Goal: Transaction & Acquisition: Book appointment/travel/reservation

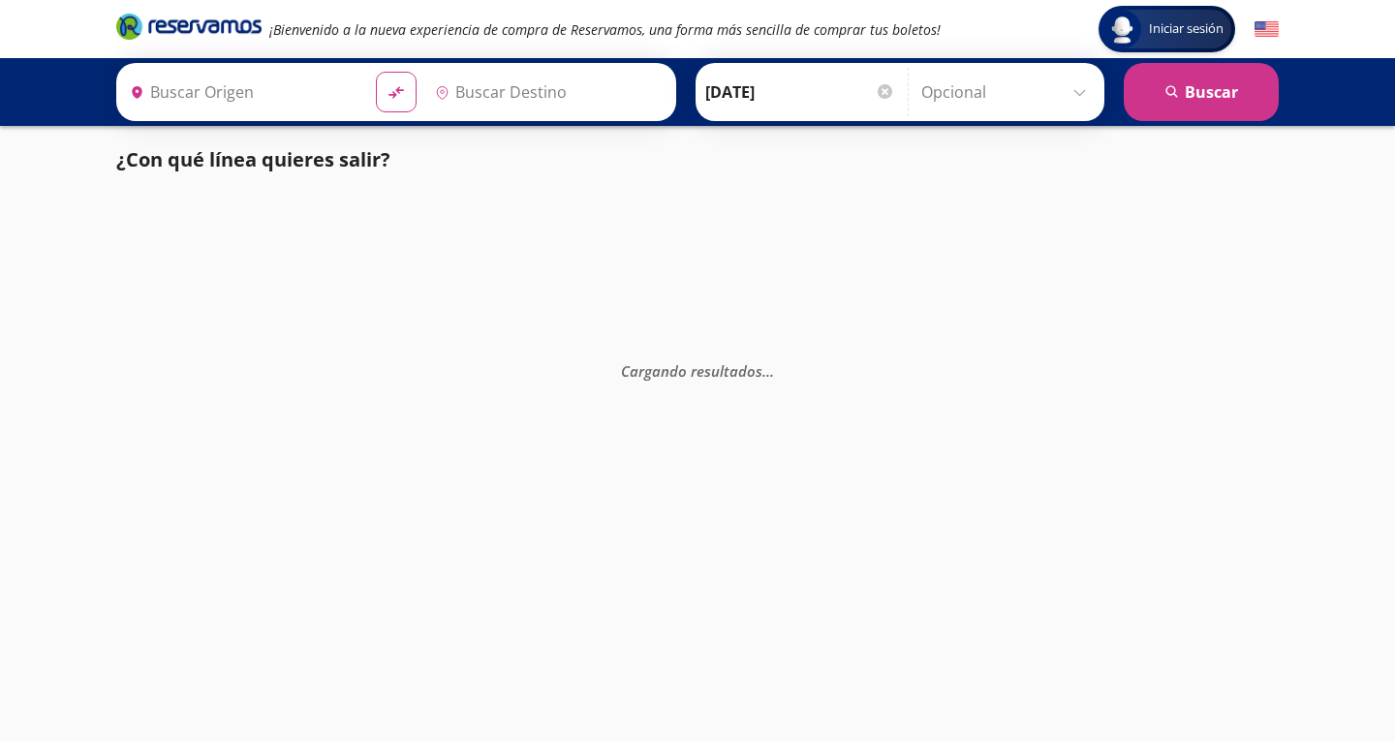
type input "Tecomán, Colima"
type input "Central de Autobuses, [GEOGRAPHIC_DATA]"
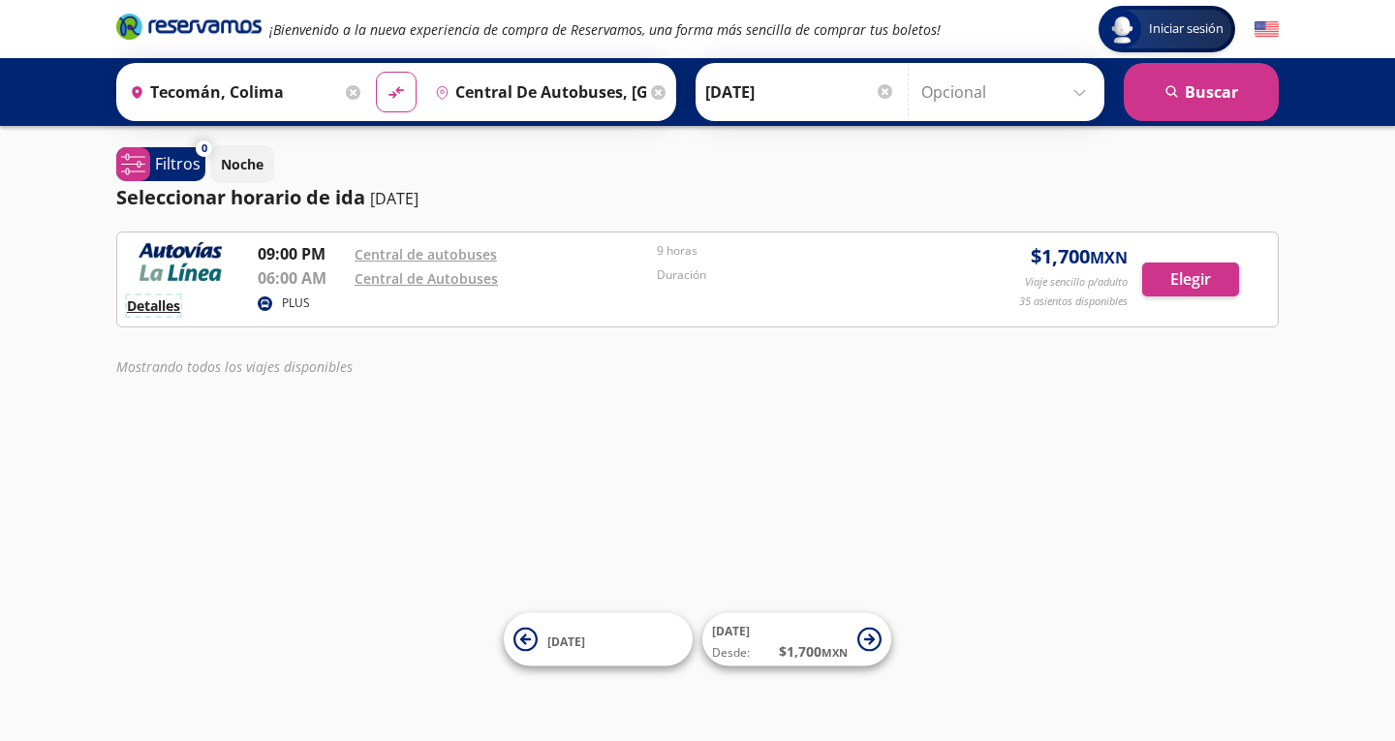
click at [151, 298] on button "Detalles" at bounding box center [153, 305] width 53 height 20
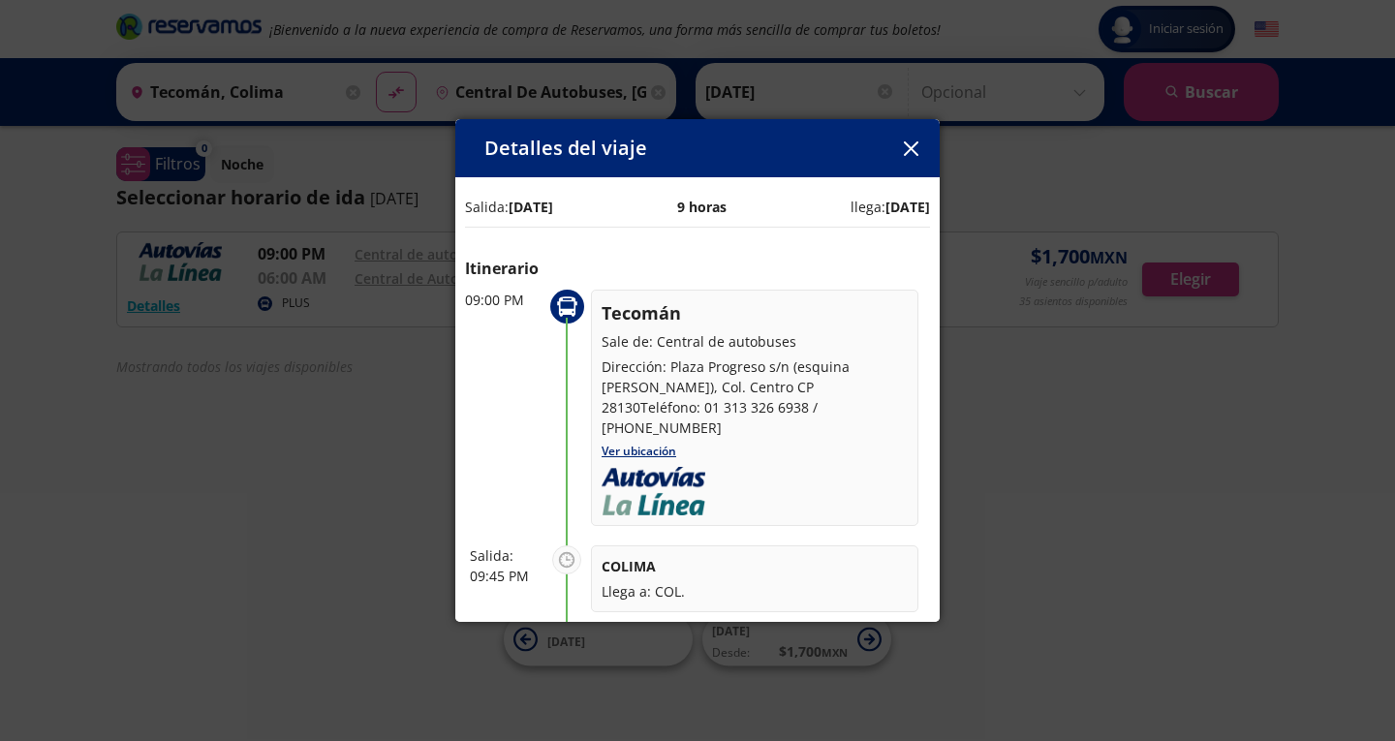
click at [331, 406] on div "Detalles del viaje Salida: [DATE] 9 horas llega: [DATE] Itinerario 09:00 PM Tec…" at bounding box center [697, 370] width 1395 height 741
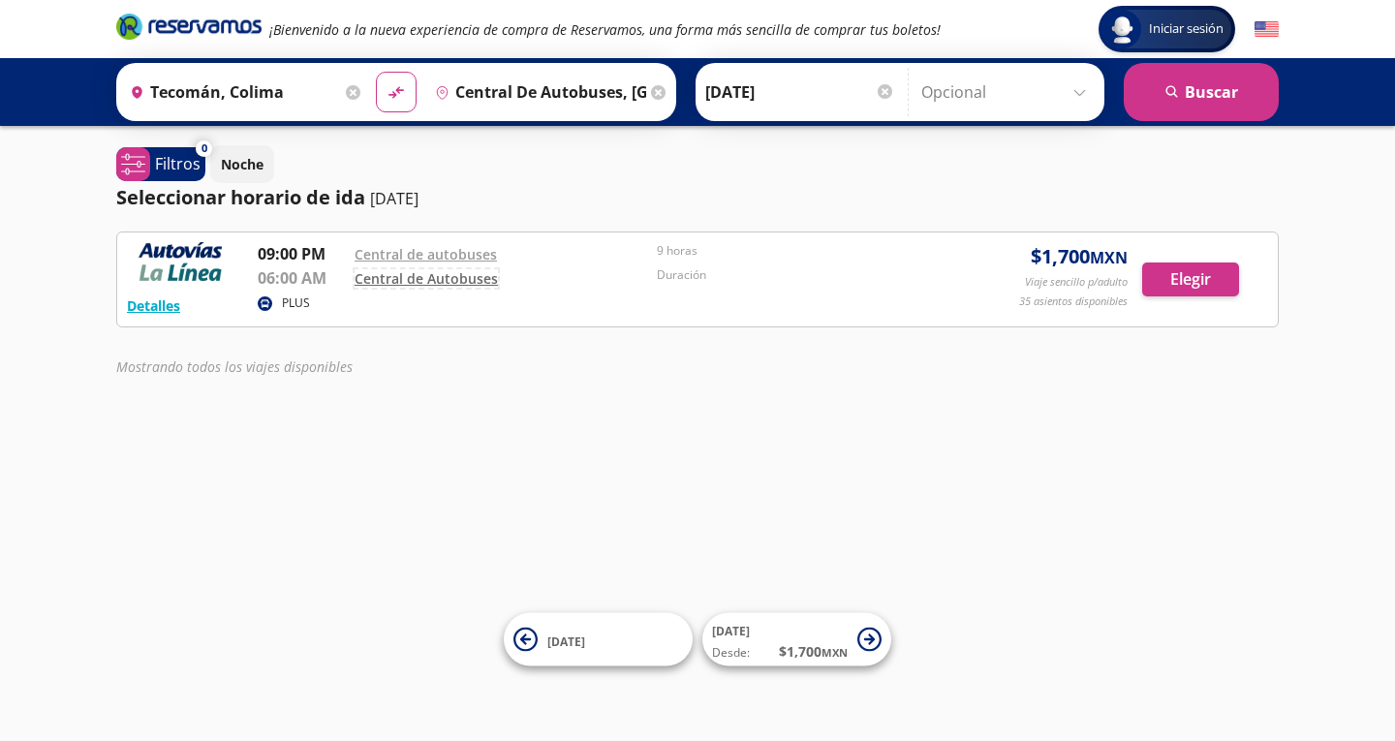
click at [432, 278] on link "Central de Autobuses" at bounding box center [426, 278] width 143 height 18
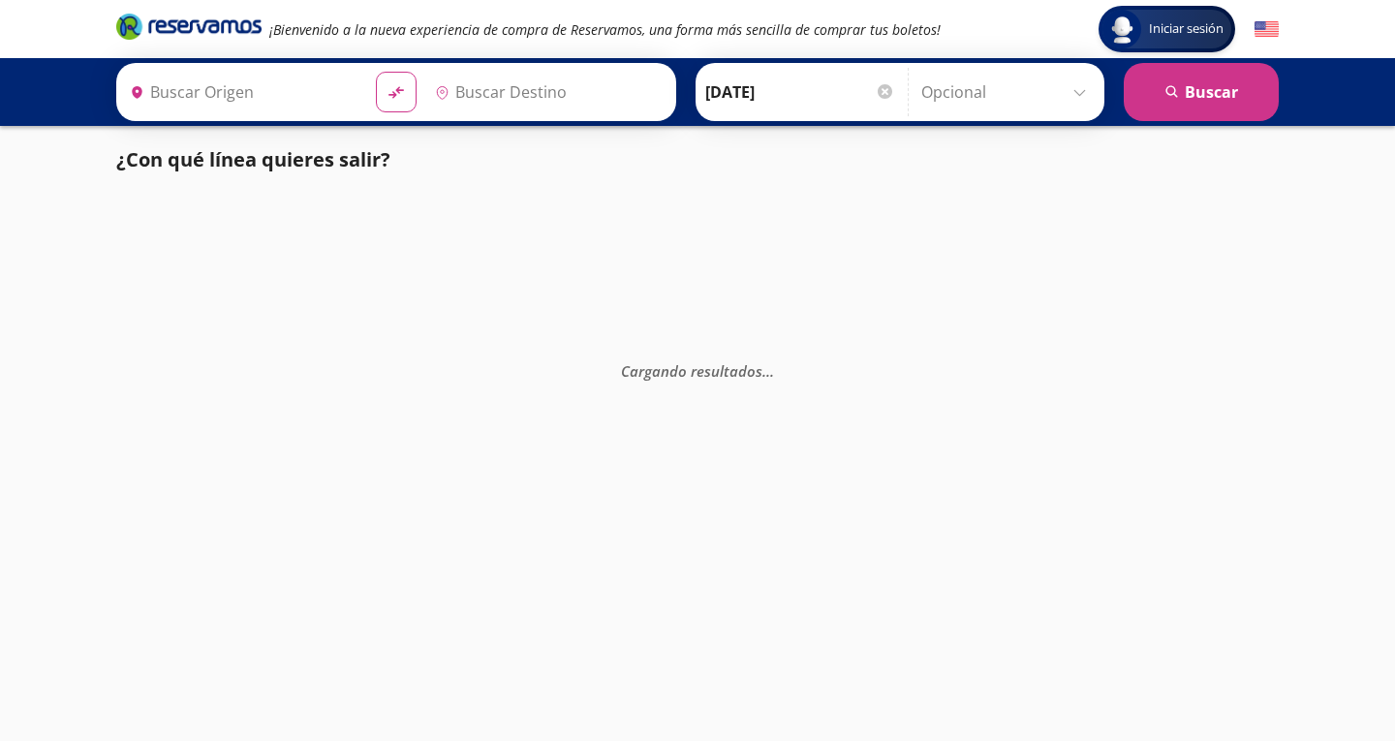
type input "[GEOGRAPHIC_DATA], [GEOGRAPHIC_DATA]"
type input "Tecomán, Colima"
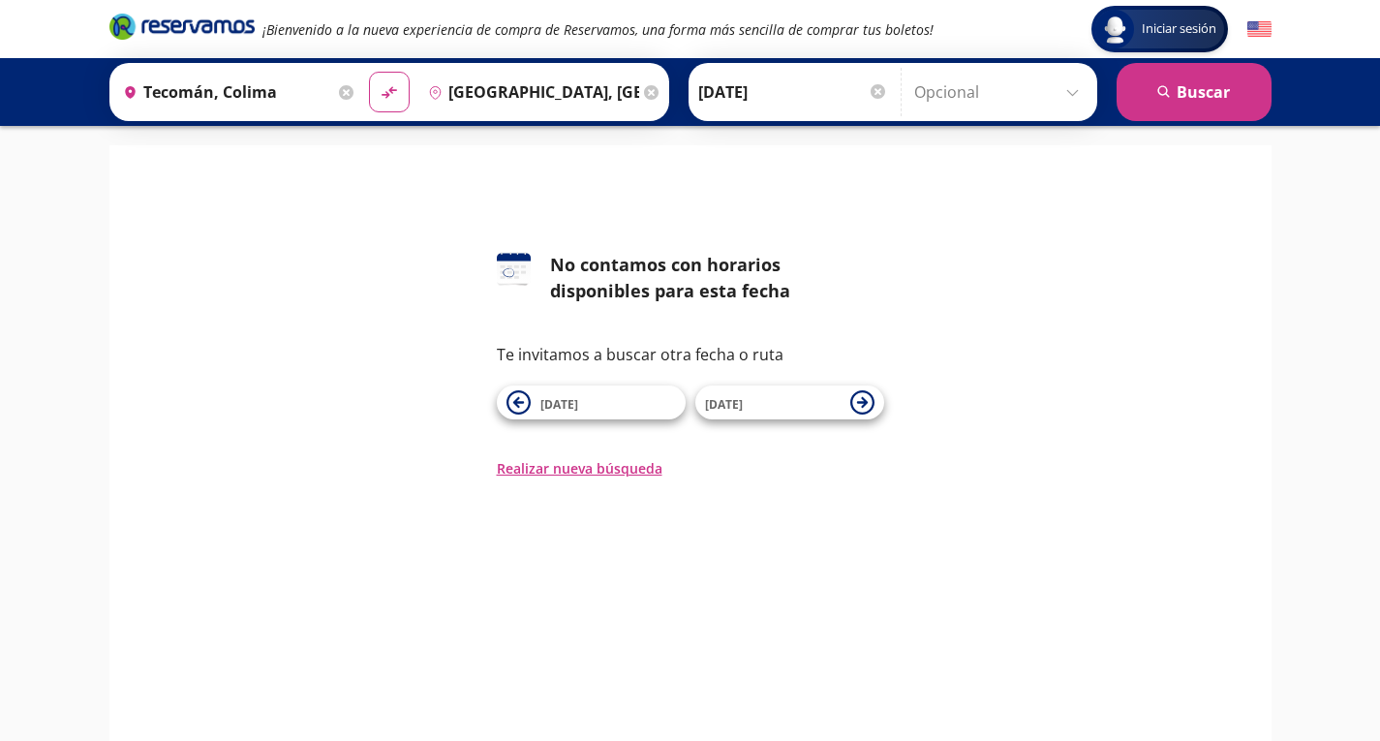
click at [644, 94] on icon at bounding box center [651, 92] width 15 height 15
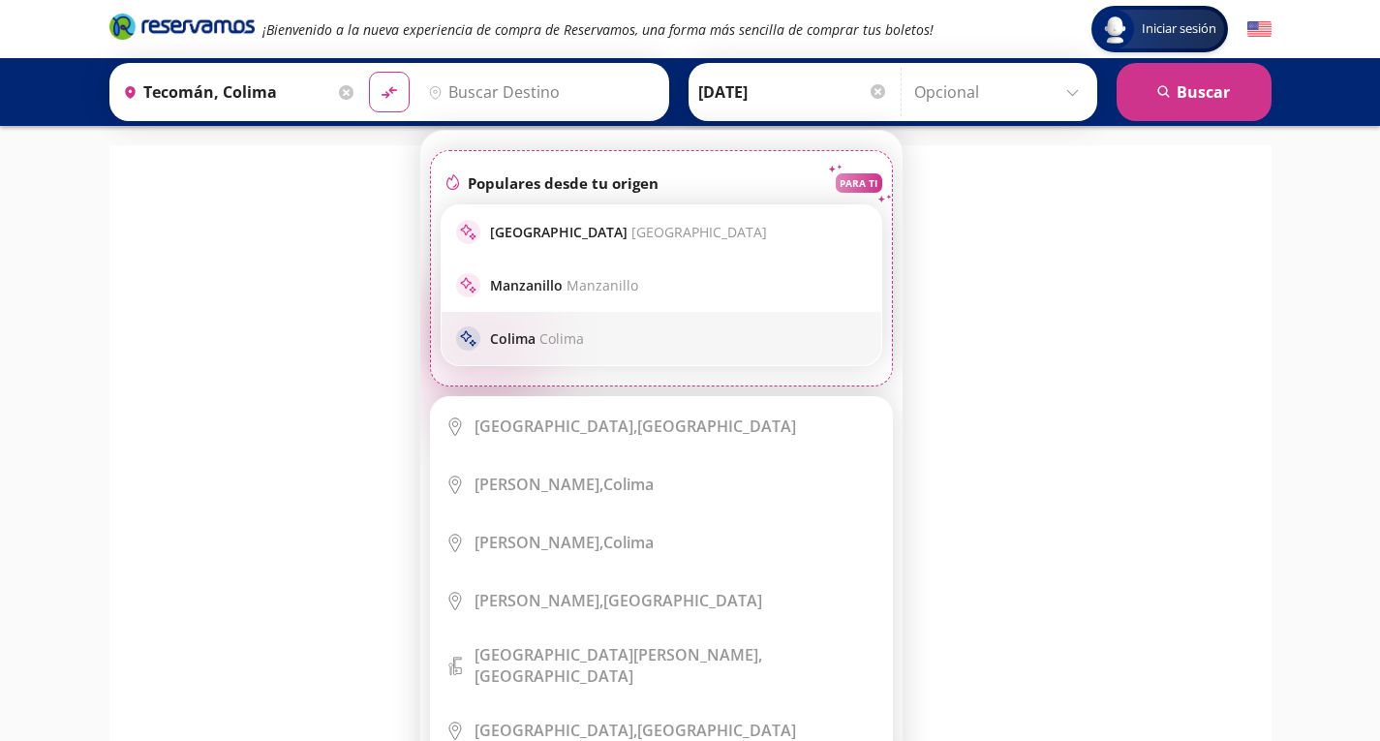
click at [540, 337] on span "Colima" at bounding box center [562, 338] width 45 height 18
type input "Colima, Colima"
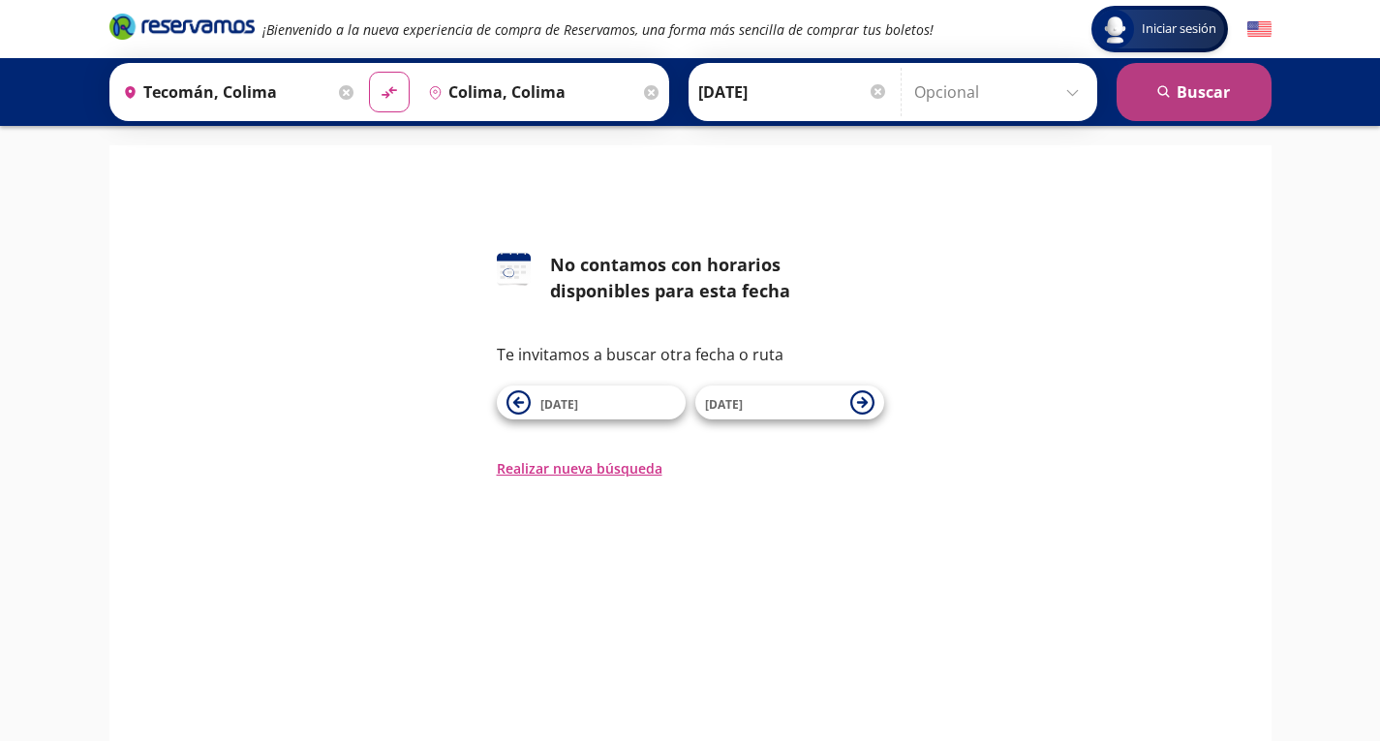
click at [1195, 94] on button "search Buscar" at bounding box center [1194, 92] width 155 height 58
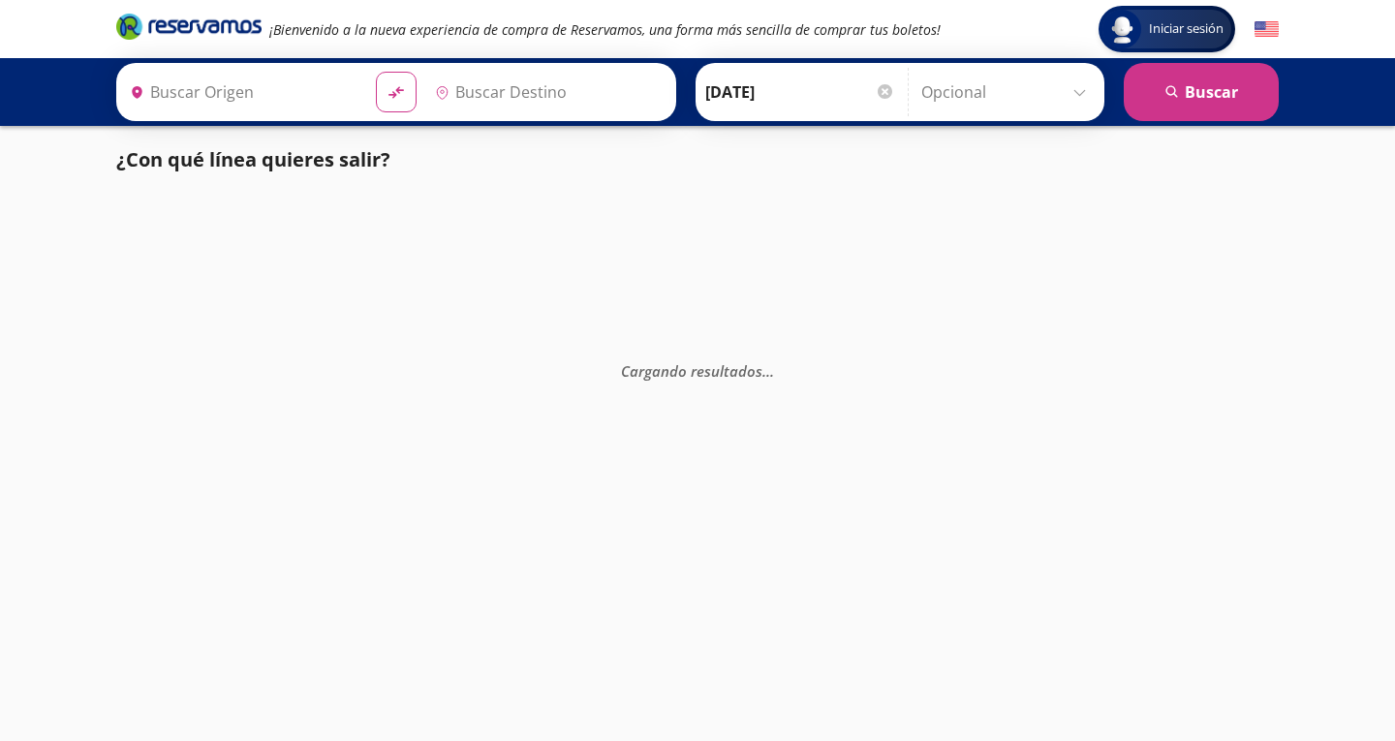
type input "Colima, Colima"
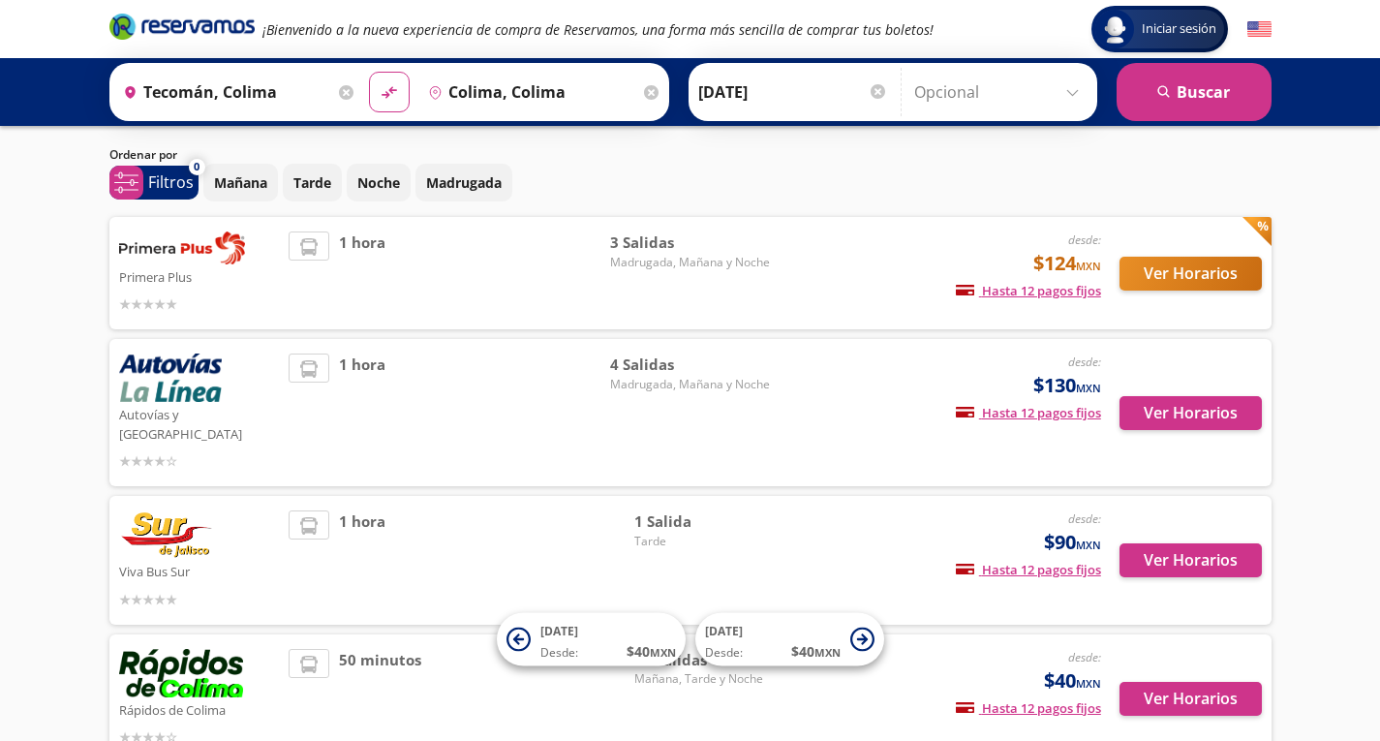
scroll to position [24, 0]
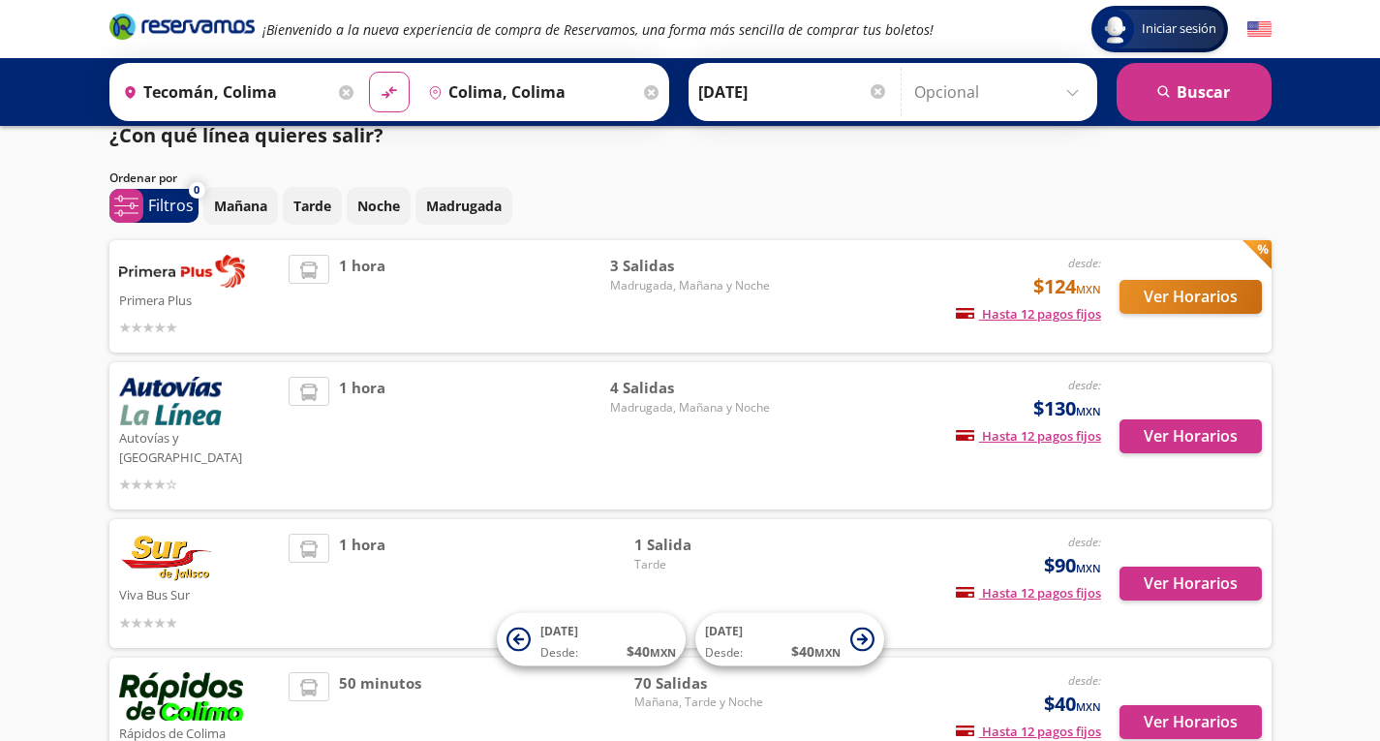
click at [610, 293] on div "1 hora" at bounding box center [450, 296] width 322 height 83
click at [195, 266] on img at bounding box center [182, 271] width 126 height 33
click at [1160, 300] on button "Ver Horarios" at bounding box center [1191, 297] width 142 height 34
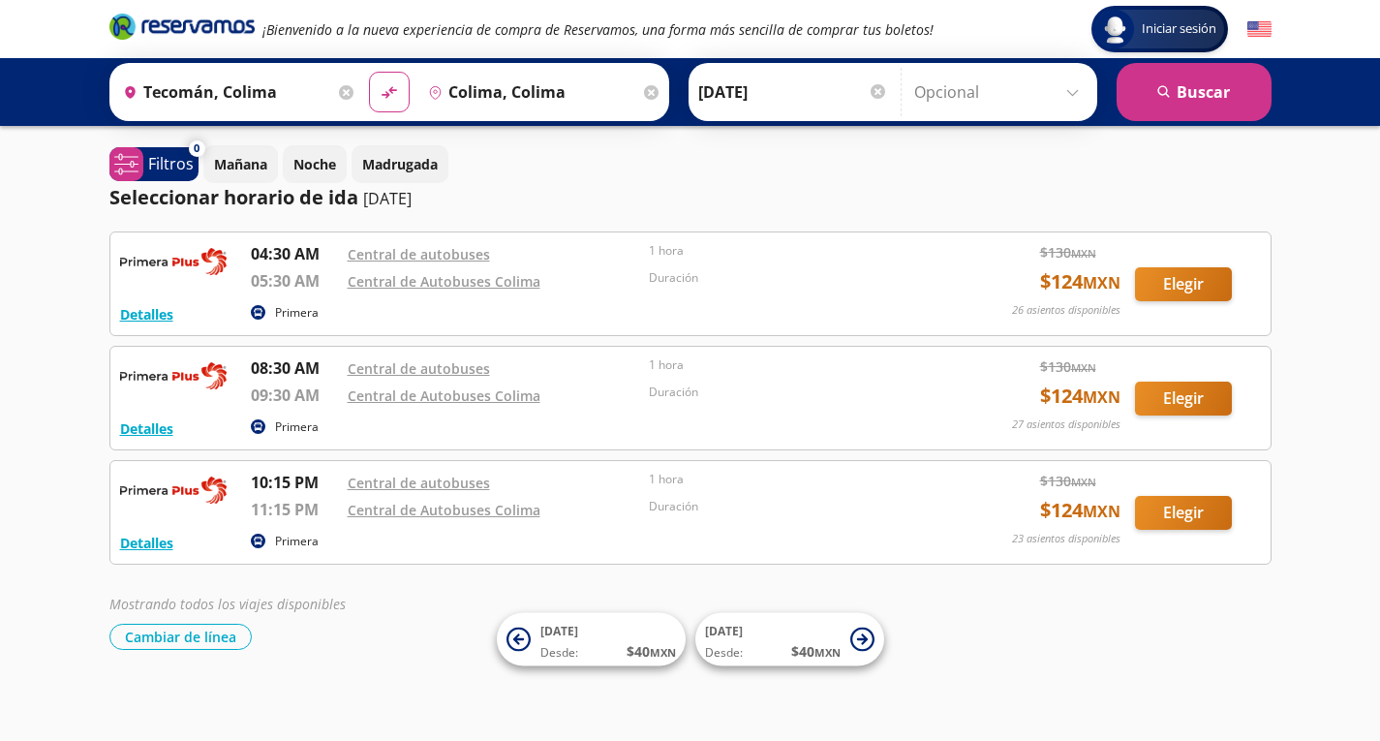
click at [250, 97] on input "Tecomán, Colima" at bounding box center [224, 92] width 219 height 48
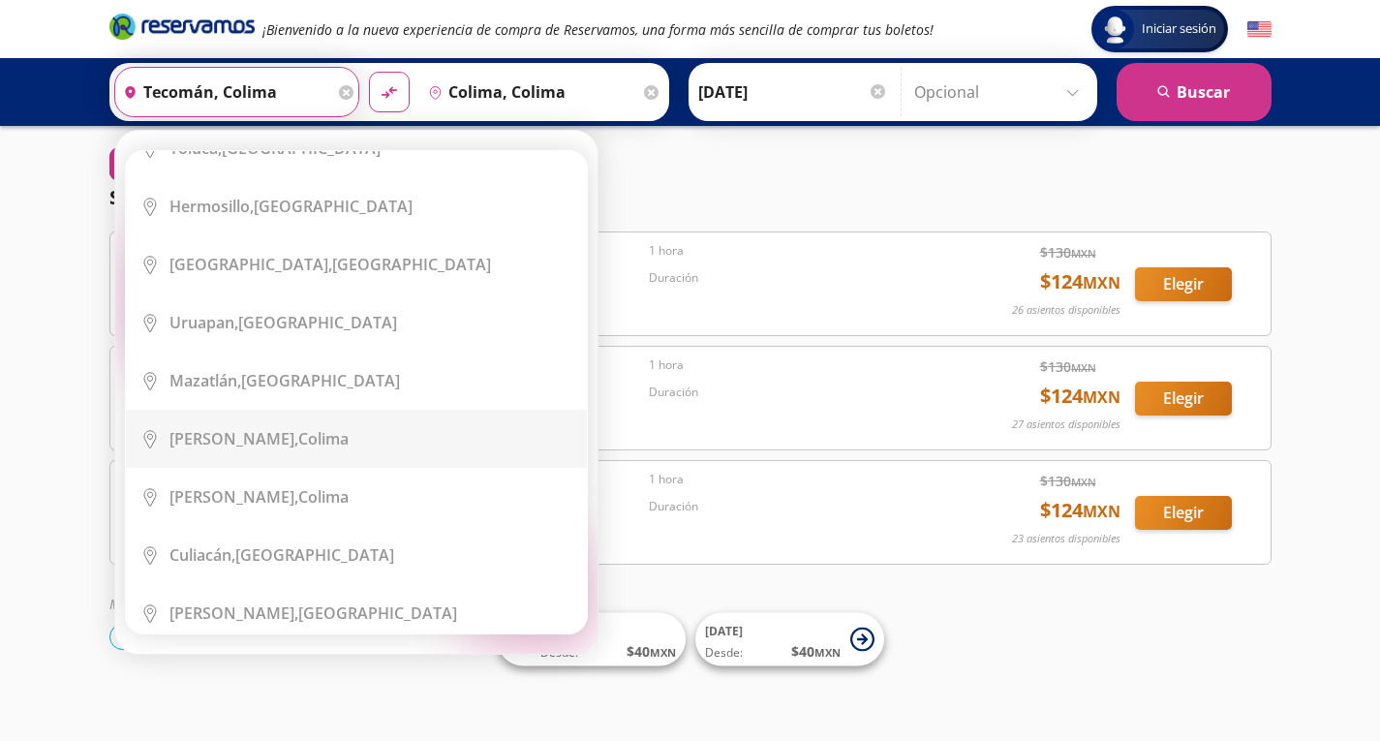
scroll to position [678, 0]
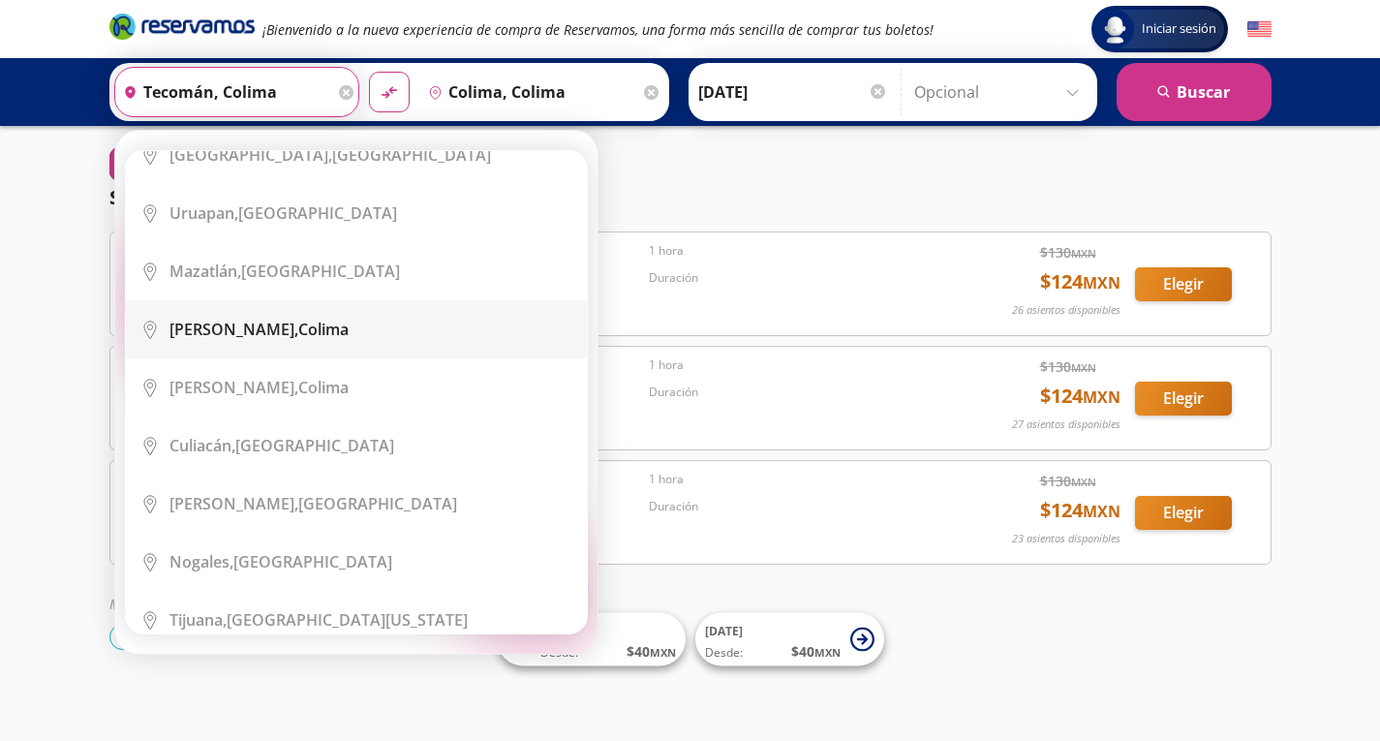
click at [227, 319] on b "Colima," at bounding box center [234, 329] width 129 height 21
type input "Colima, Colima"
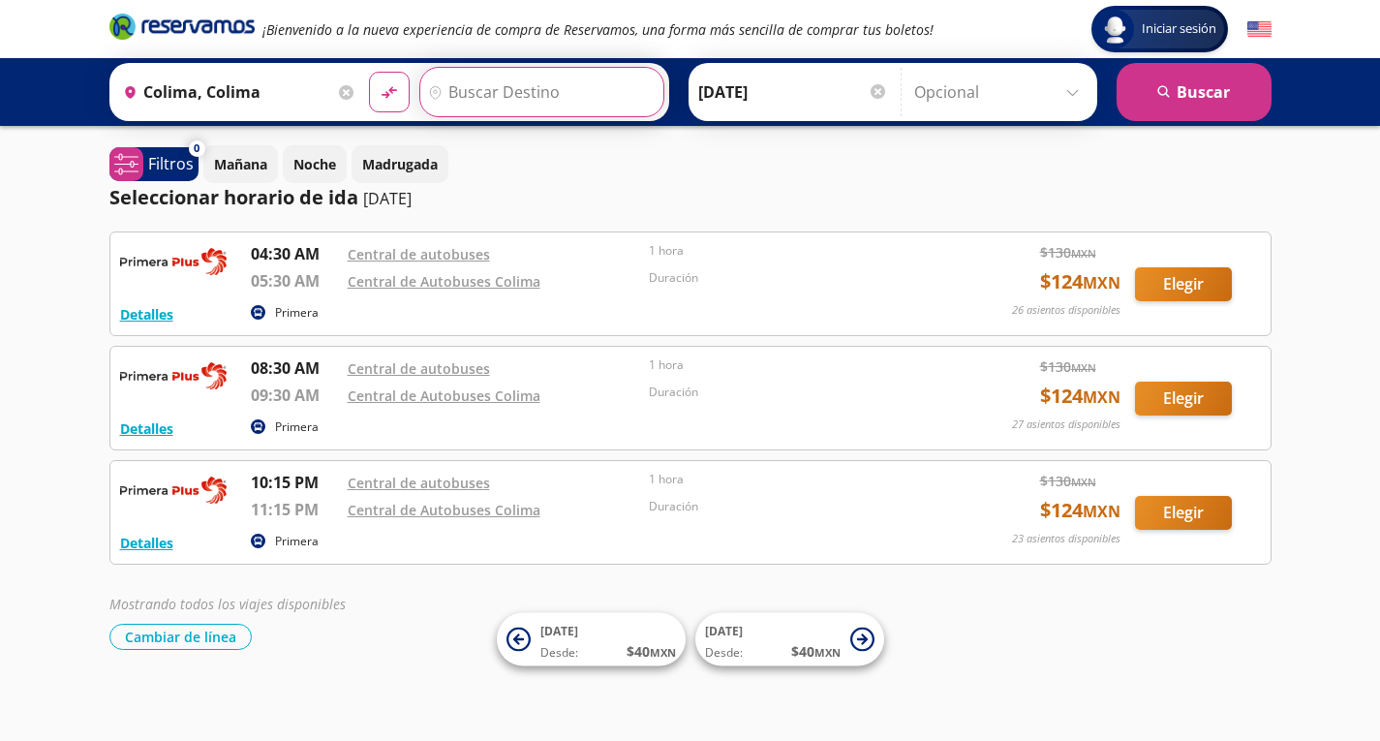
click at [497, 99] on input "Destino" at bounding box center [539, 92] width 238 height 48
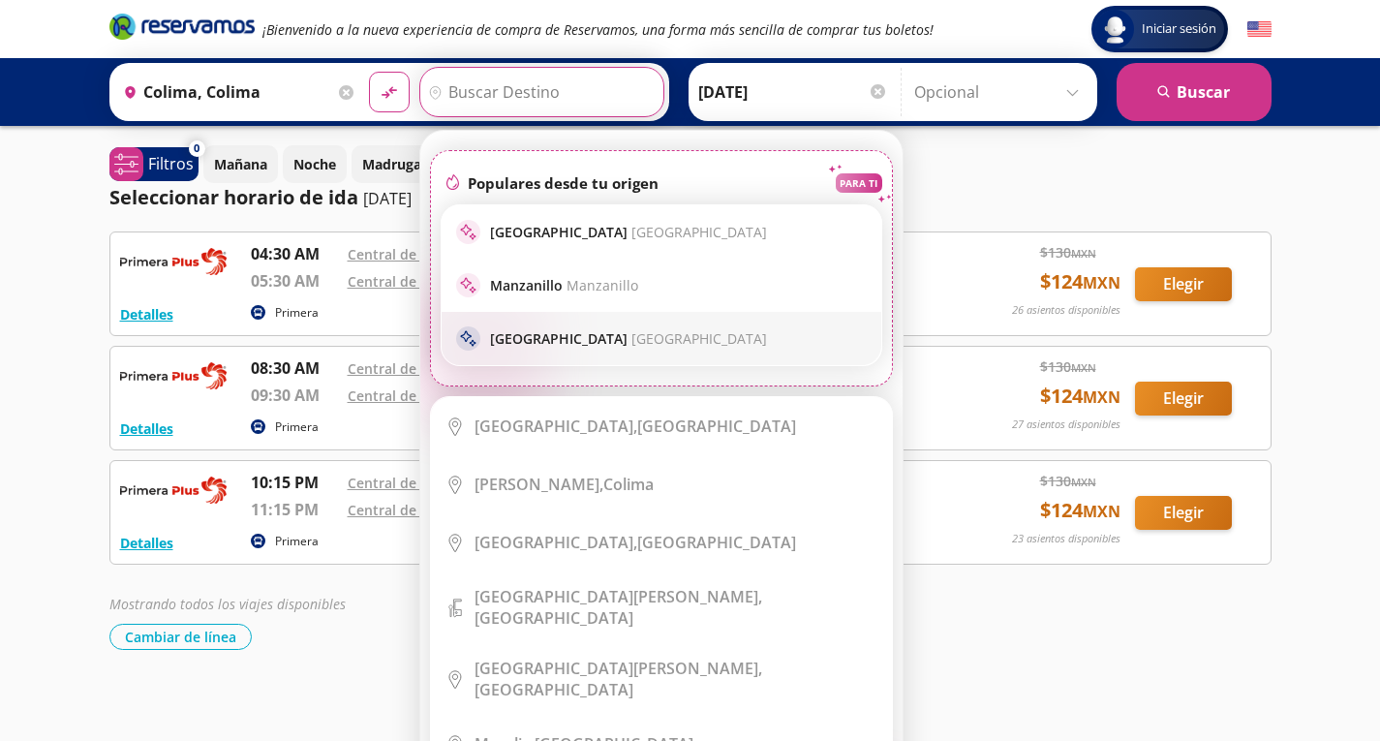
click at [591, 335] on p "Ciudad de México Ciudad de México" at bounding box center [628, 338] width 277 height 18
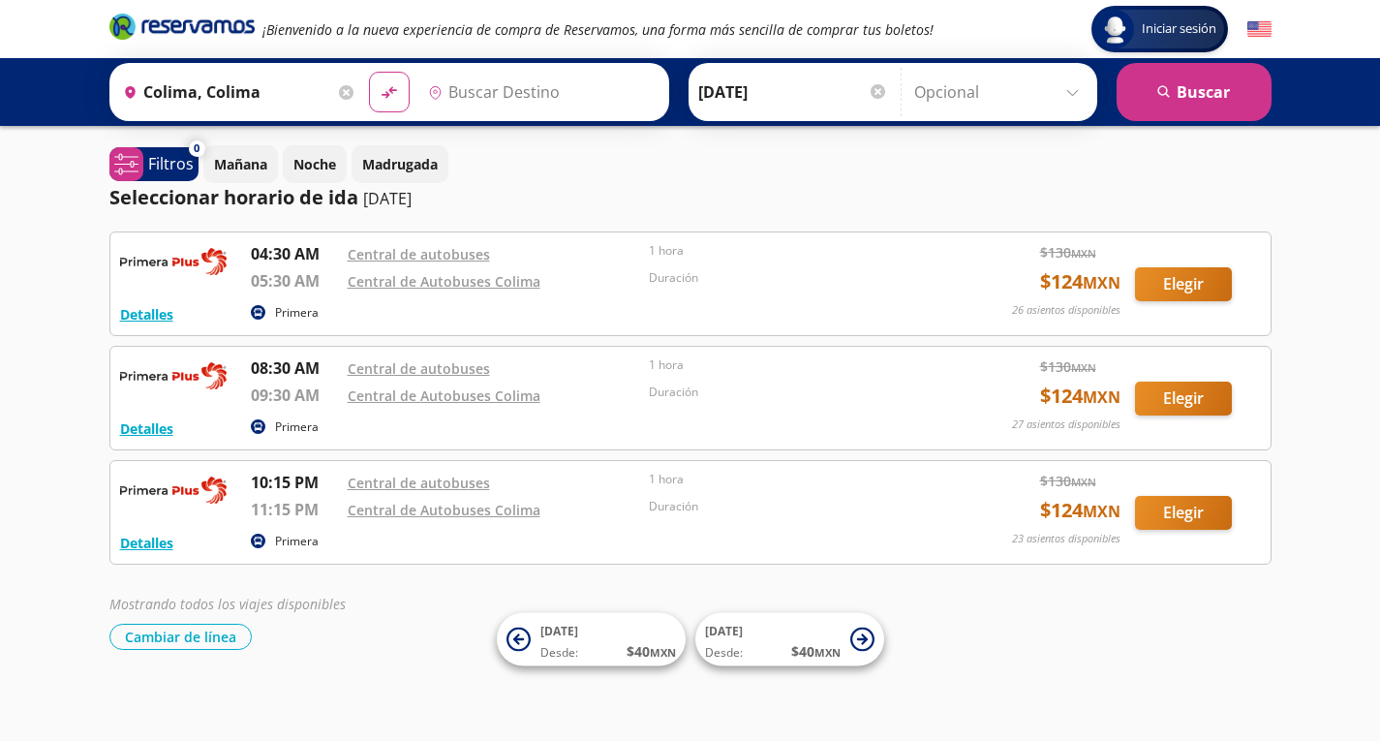
type input "Ciudad de México, Distrito Federal"
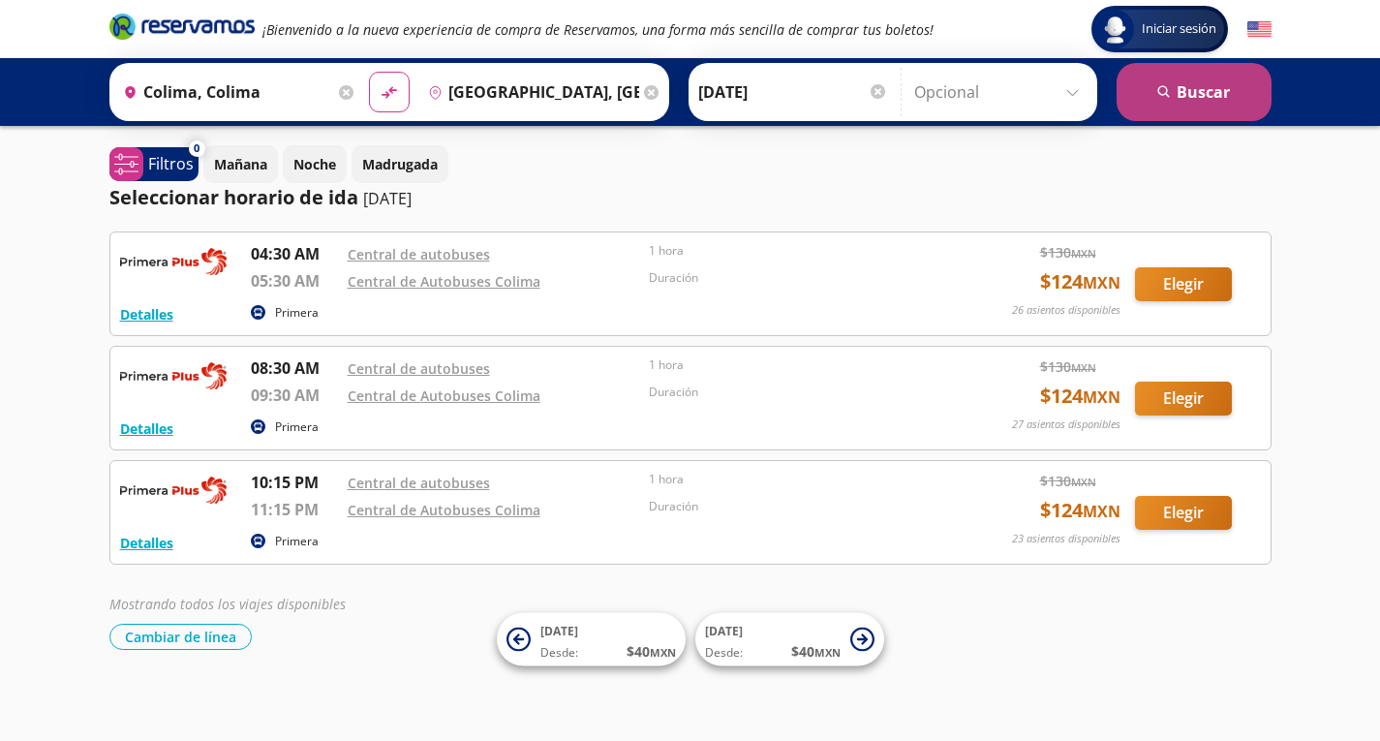
click at [1219, 79] on button "search Buscar" at bounding box center [1194, 92] width 155 height 58
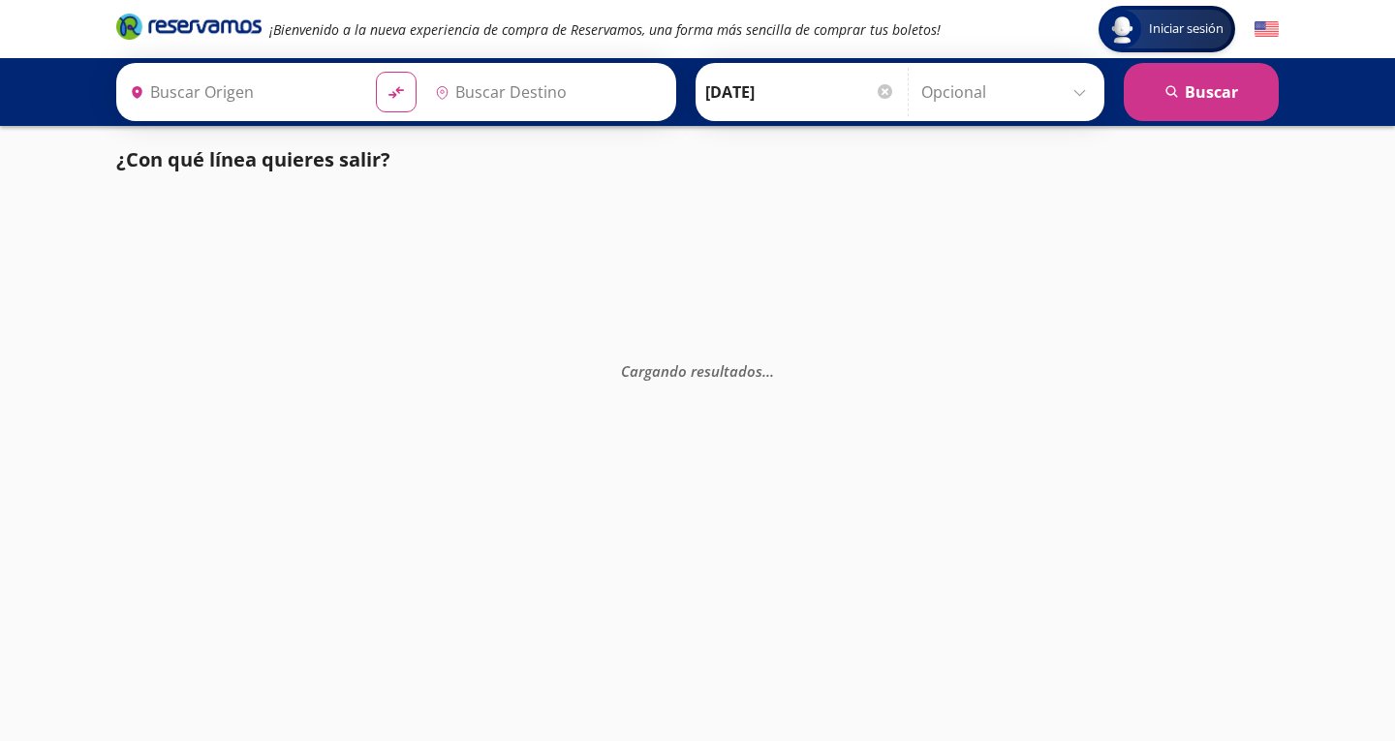
type input "Colima, Colima"
type input "Ciudad de México, Distrito Federal"
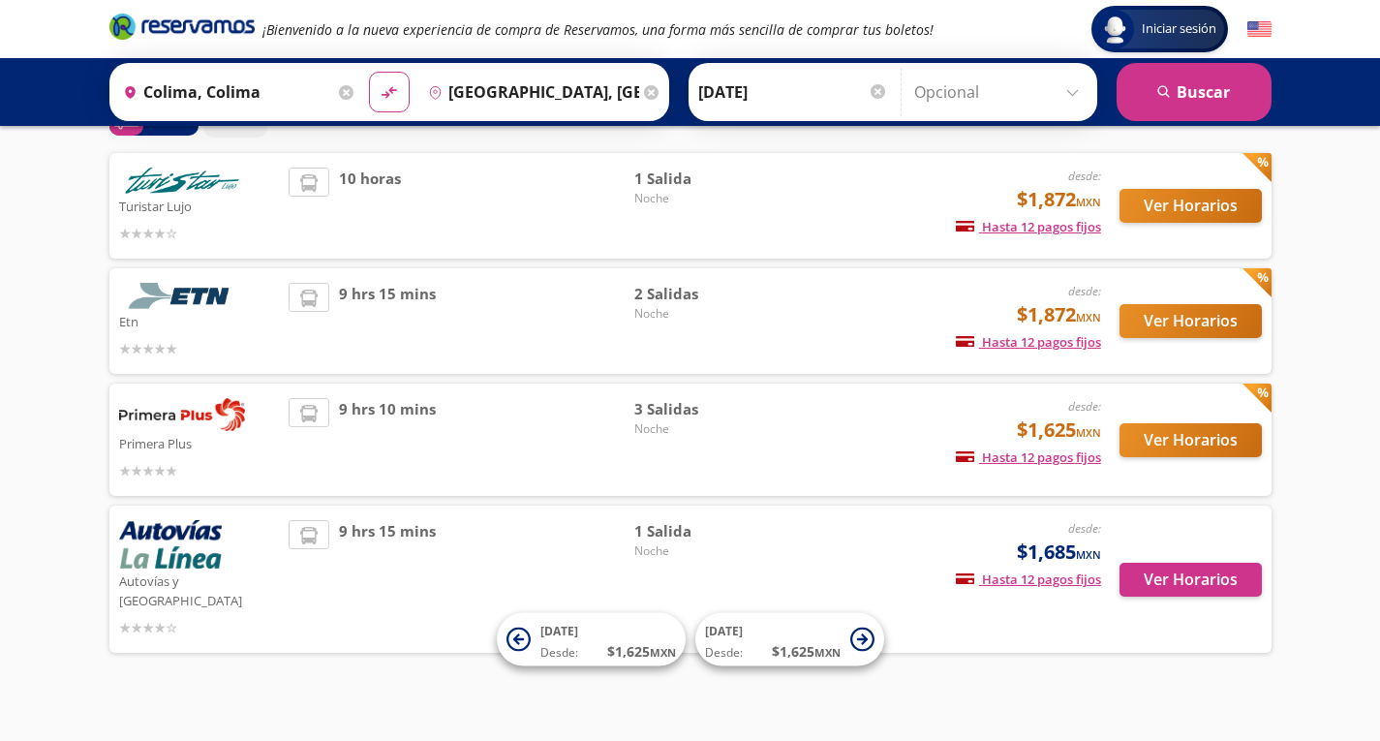
scroll to position [15, 0]
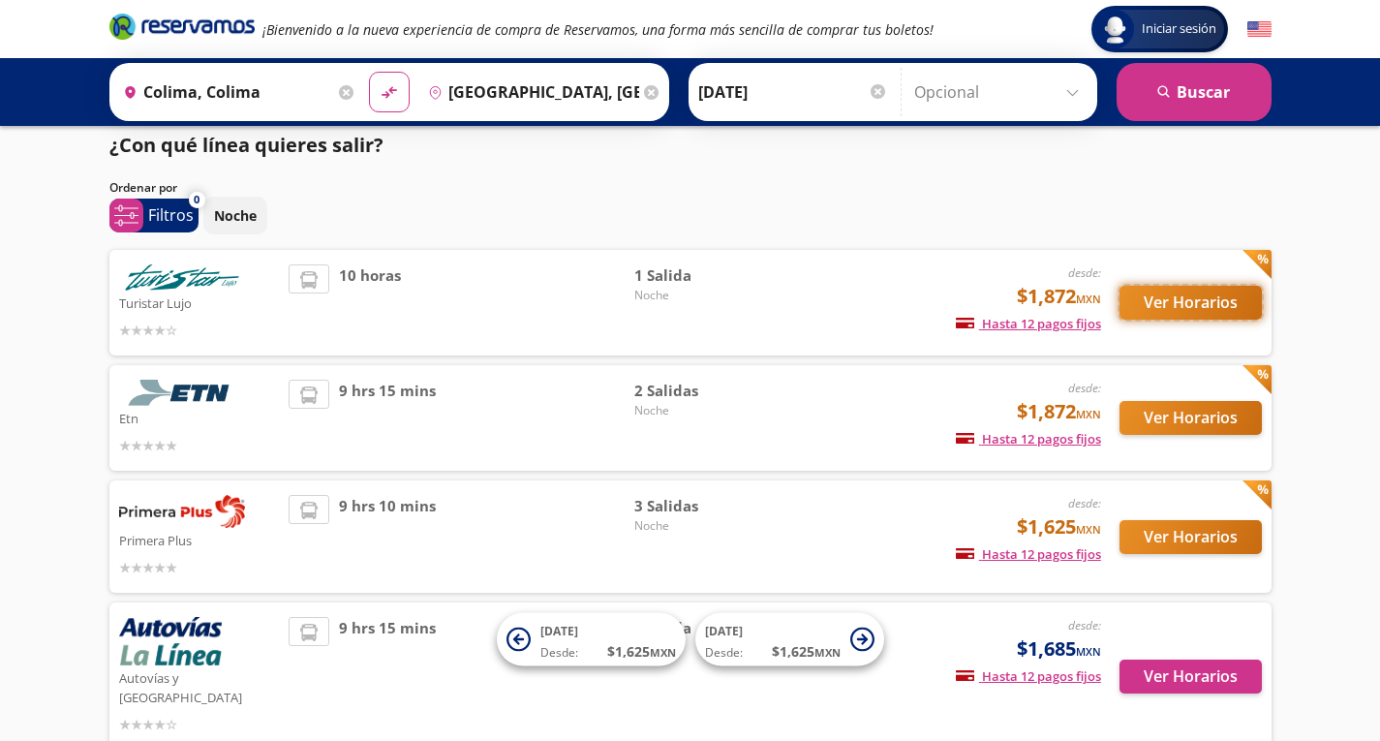
click at [1189, 305] on button "Ver Horarios" at bounding box center [1191, 303] width 142 height 34
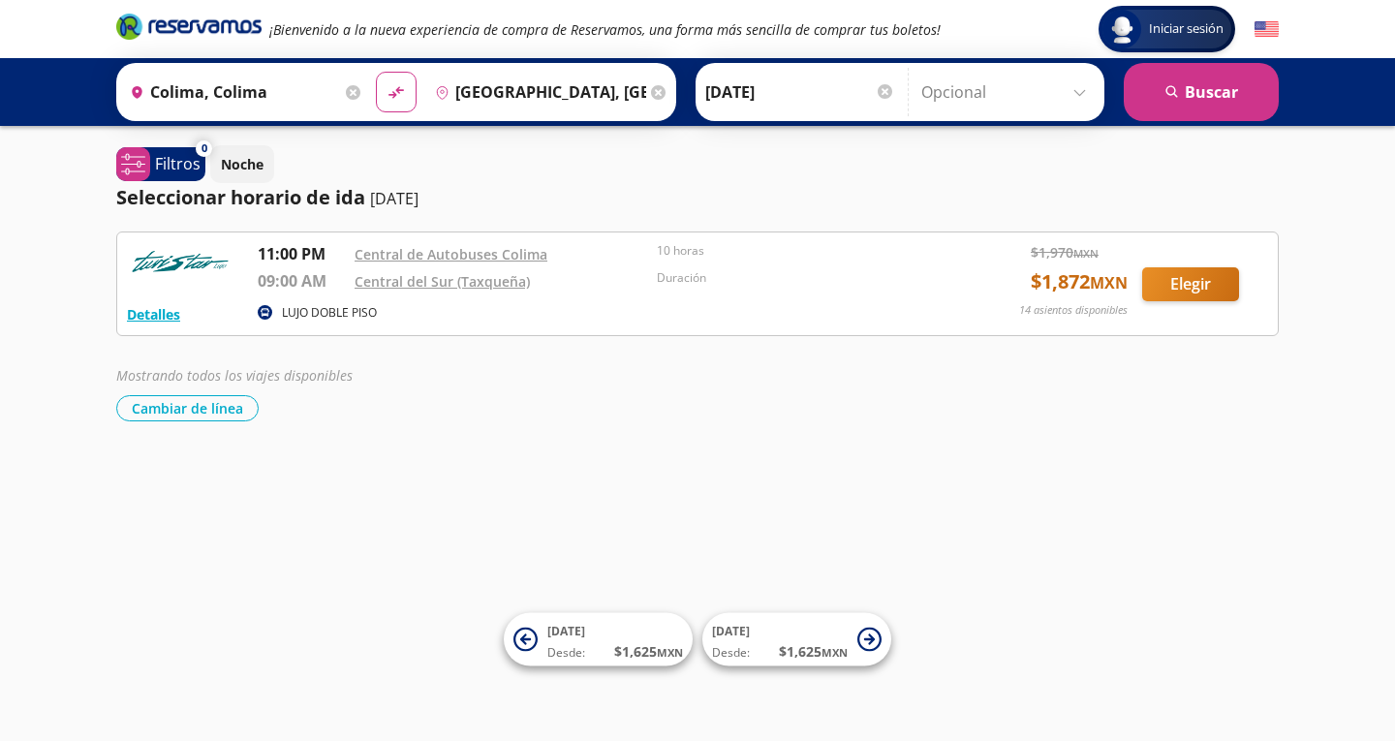
click at [668, 411] on div "Cambiar de línea Cambiar de línea" at bounding box center [697, 408] width 1162 height 26
